Goal: Task Accomplishment & Management: Complete application form

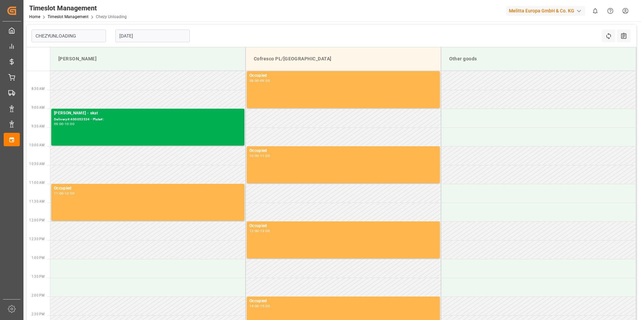
type input "Chezy Unloading"
click at [143, 39] on input "[DATE]" at bounding box center [152, 35] width 74 height 13
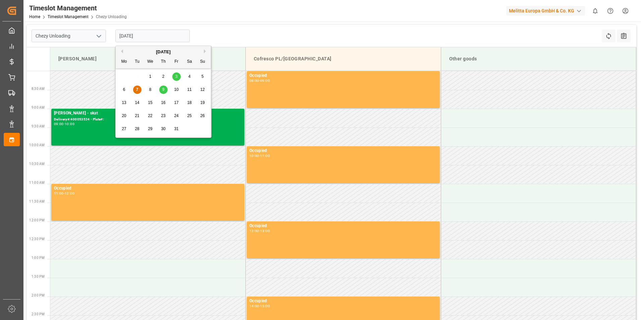
click at [154, 89] on div "6 7 8 9 10 11 12" at bounding box center [163, 89] width 91 height 13
click at [149, 90] on span "8" at bounding box center [150, 89] width 2 height 5
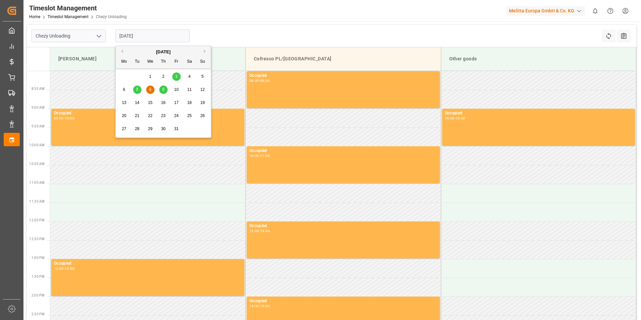
click at [152, 35] on input "[DATE]" at bounding box center [152, 35] width 74 height 13
click at [165, 90] on div "9" at bounding box center [163, 90] width 8 height 8
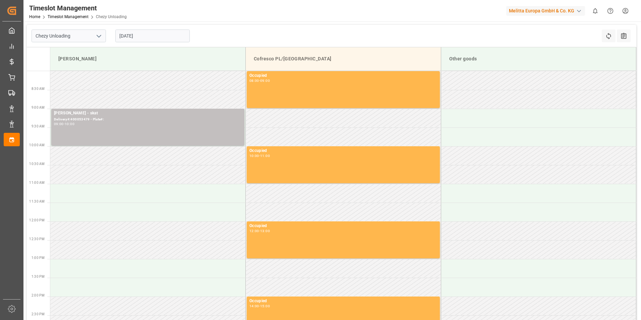
click at [156, 36] on input "[DATE]" at bounding box center [152, 35] width 74 height 13
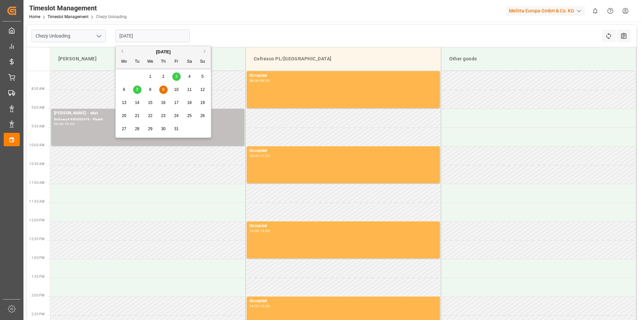
click at [179, 88] on div "10" at bounding box center [176, 90] width 8 height 8
type input "[DATE]"
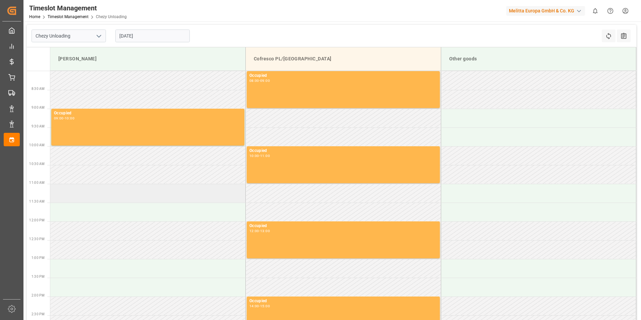
click at [89, 198] on td at bounding box center [147, 193] width 195 height 19
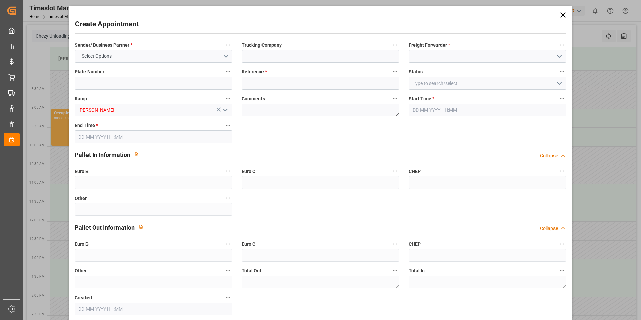
type input "0"
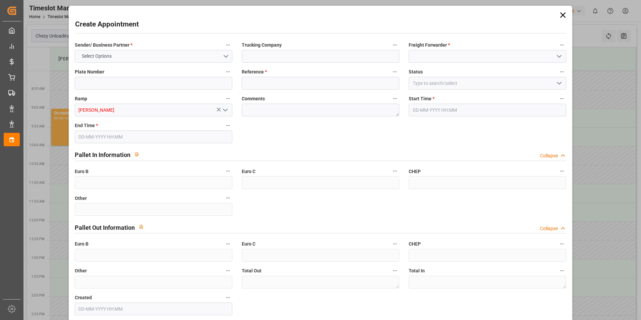
type input "0"
type input "[DATE] 11:00"
type input "[DATE] 12:00"
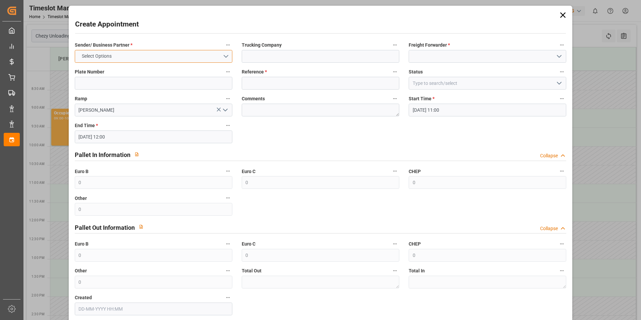
click at [172, 54] on button "Select Options" at bounding box center [153, 56] width 157 height 13
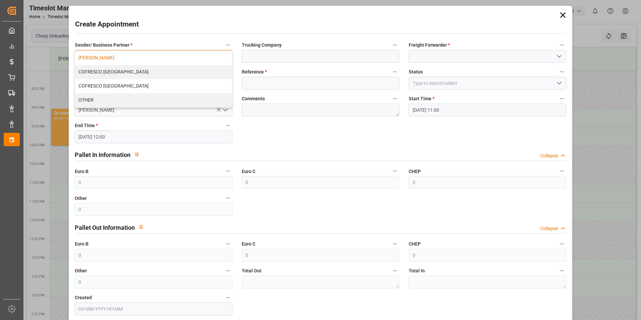
click at [107, 61] on div "[PERSON_NAME]" at bounding box center [153, 58] width 157 height 14
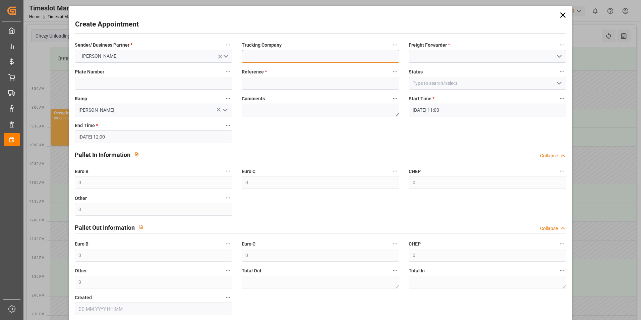
drag, startPoint x: 292, startPoint y: 53, endPoint x: 299, endPoint y: 54, distance: 7.0
click at [292, 53] on input at bounding box center [320, 56] width 157 height 13
type input "skat"
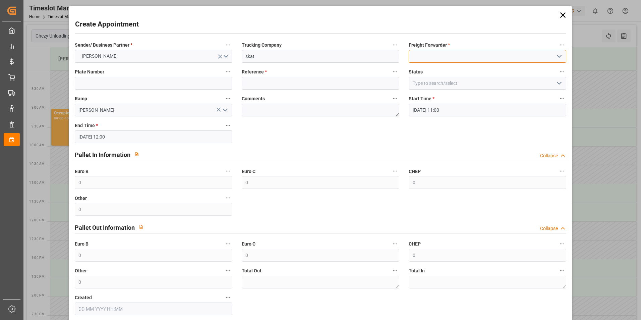
click at [453, 57] on input at bounding box center [486, 56] width 157 height 13
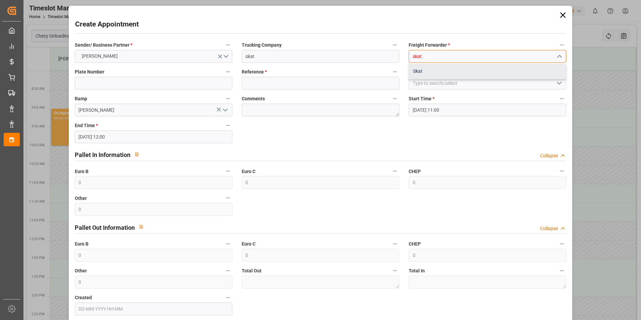
click at [443, 70] on div "Skat" at bounding box center [487, 71] width 157 height 15
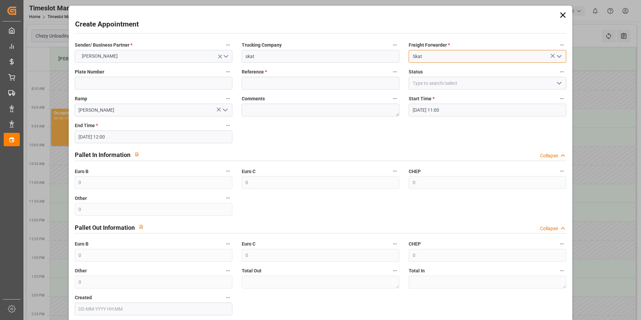
type input "Skat"
click at [353, 76] on label "Reference *" at bounding box center [320, 71] width 157 height 9
click at [390, 76] on button "Reference *" at bounding box center [394, 71] width 9 height 9
click at [354, 80] on div at bounding box center [320, 160] width 641 height 320
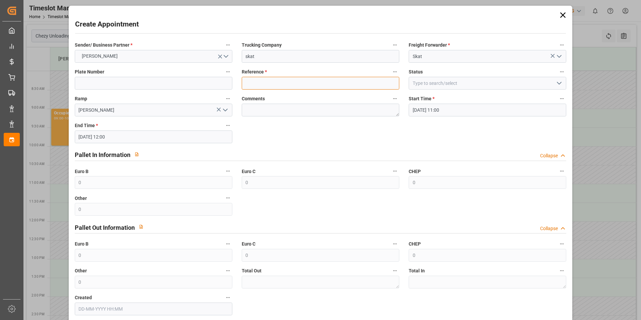
drag, startPoint x: 353, startPoint y: 76, endPoint x: 351, endPoint y: 85, distance: 9.8
click at [354, 81] on input at bounding box center [320, 83] width 157 height 13
paste input "400053645"
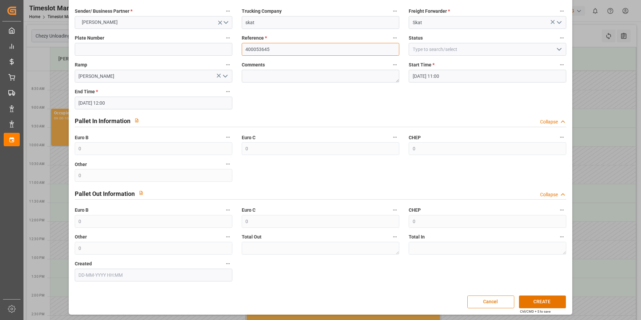
scroll to position [34, 0]
type input "400053645"
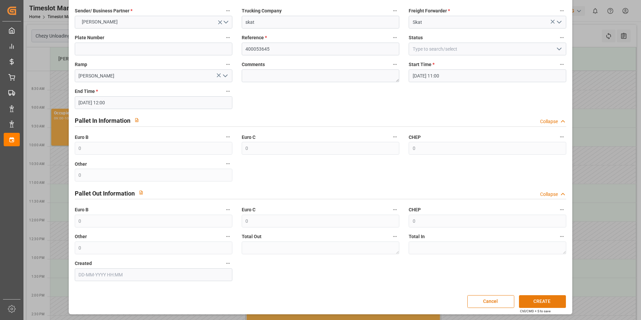
click at [528, 295] on button "CREATE" at bounding box center [542, 301] width 47 height 13
